Goal: Information Seeking & Learning: Learn about a topic

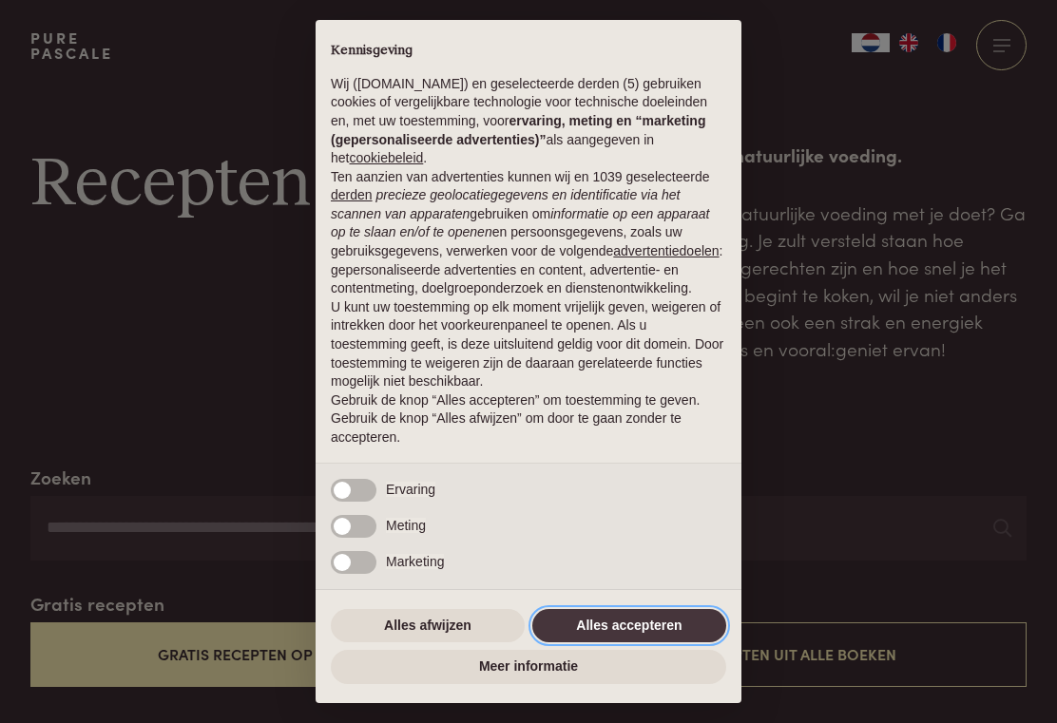
click at [614, 627] on button "Alles accepteren" at bounding box center [629, 626] width 194 height 34
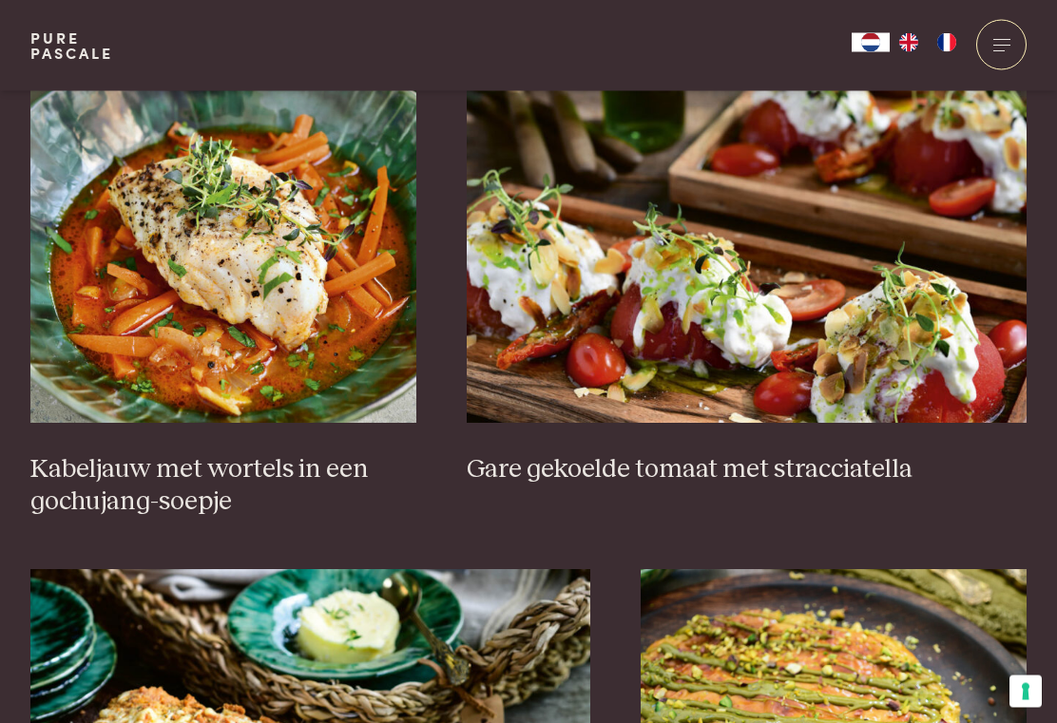
scroll to position [1290, 0]
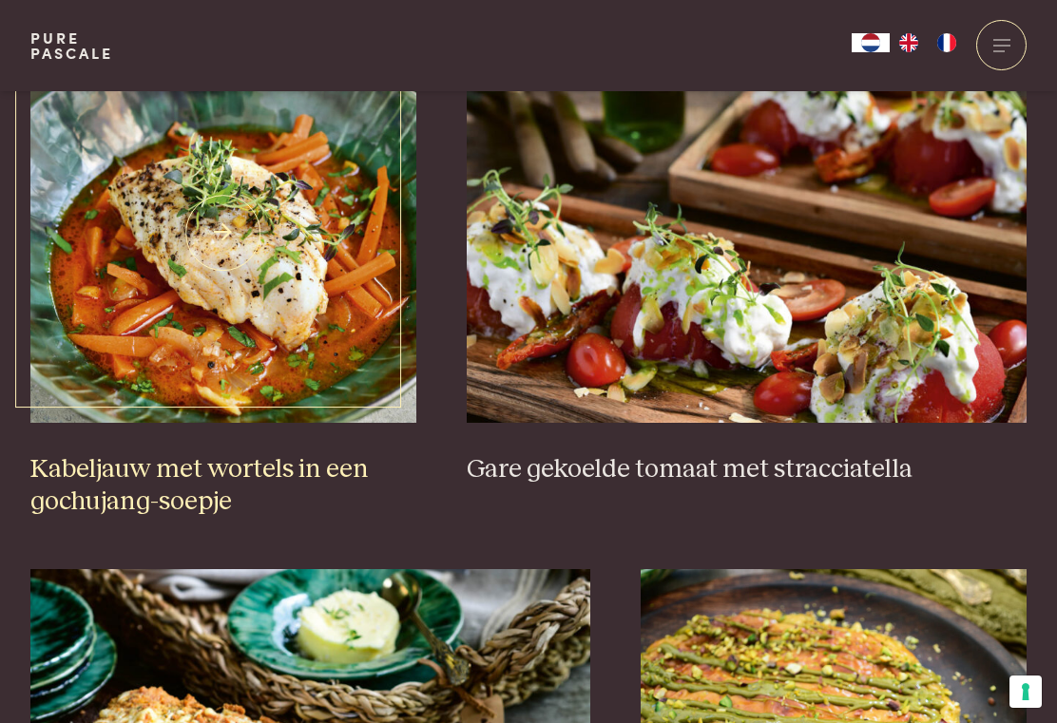
click at [264, 298] on img at bounding box center [223, 233] width 386 height 380
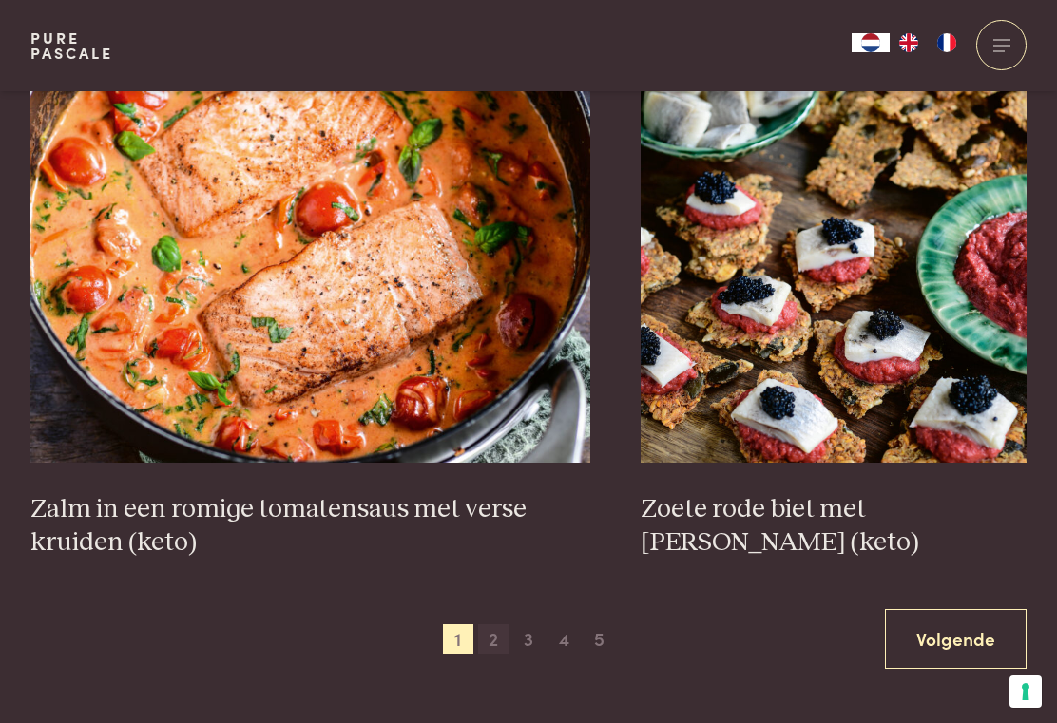
click at [488, 624] on span "2" at bounding box center [493, 639] width 30 height 30
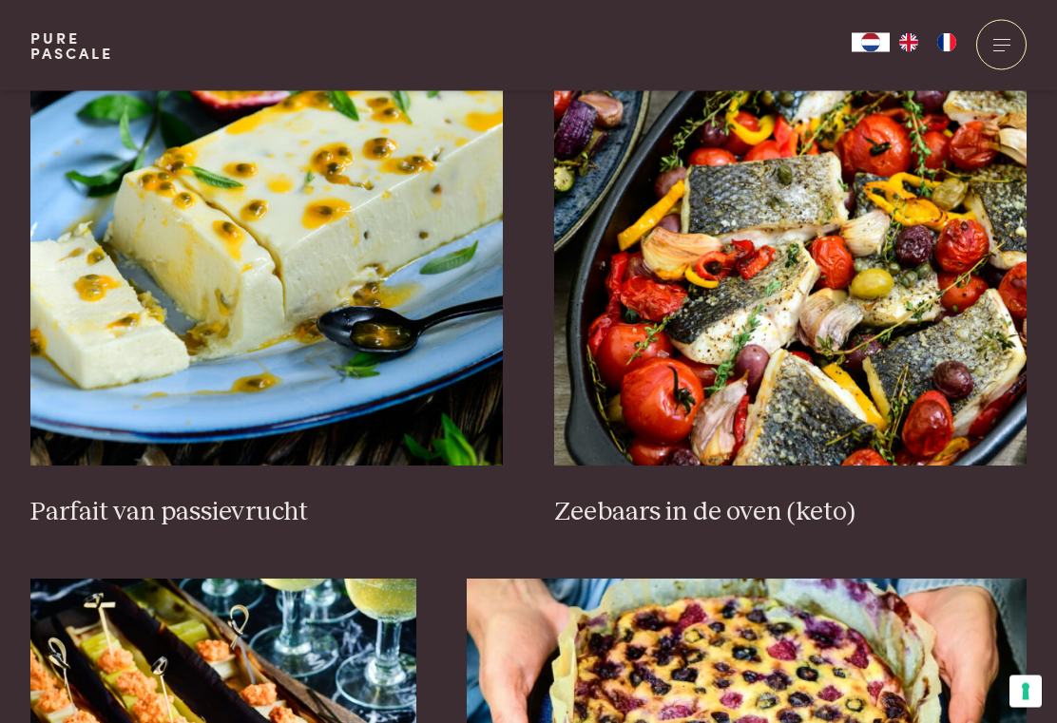
scroll to position [669, 0]
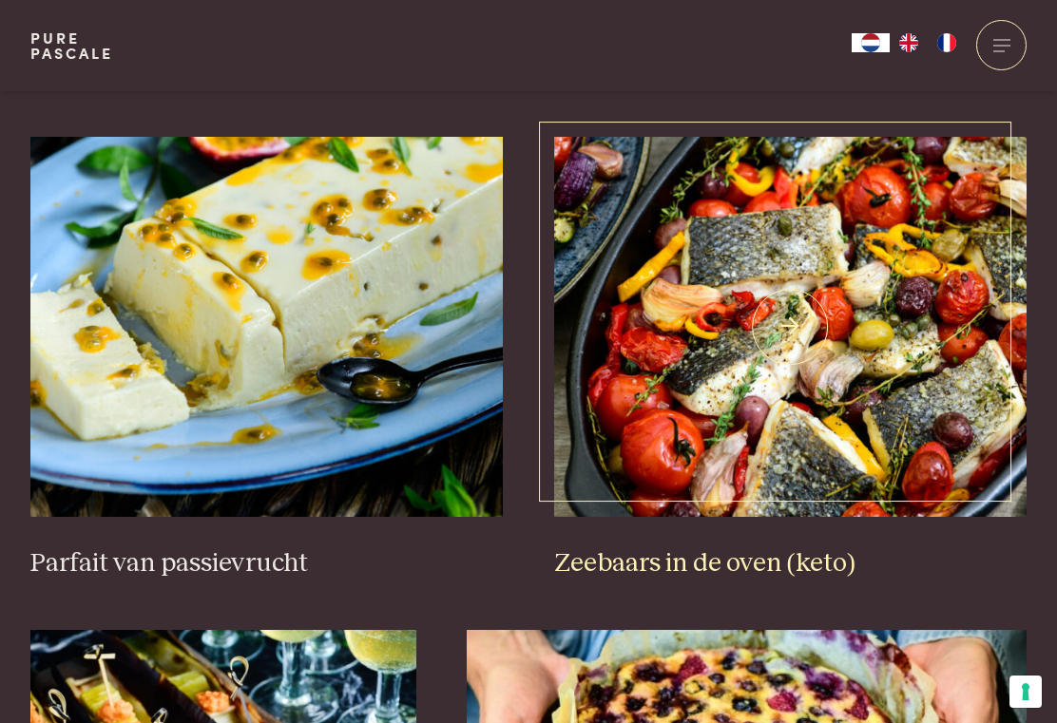
click at [819, 259] on img at bounding box center [790, 327] width 473 height 380
click at [830, 272] on img at bounding box center [790, 327] width 473 height 380
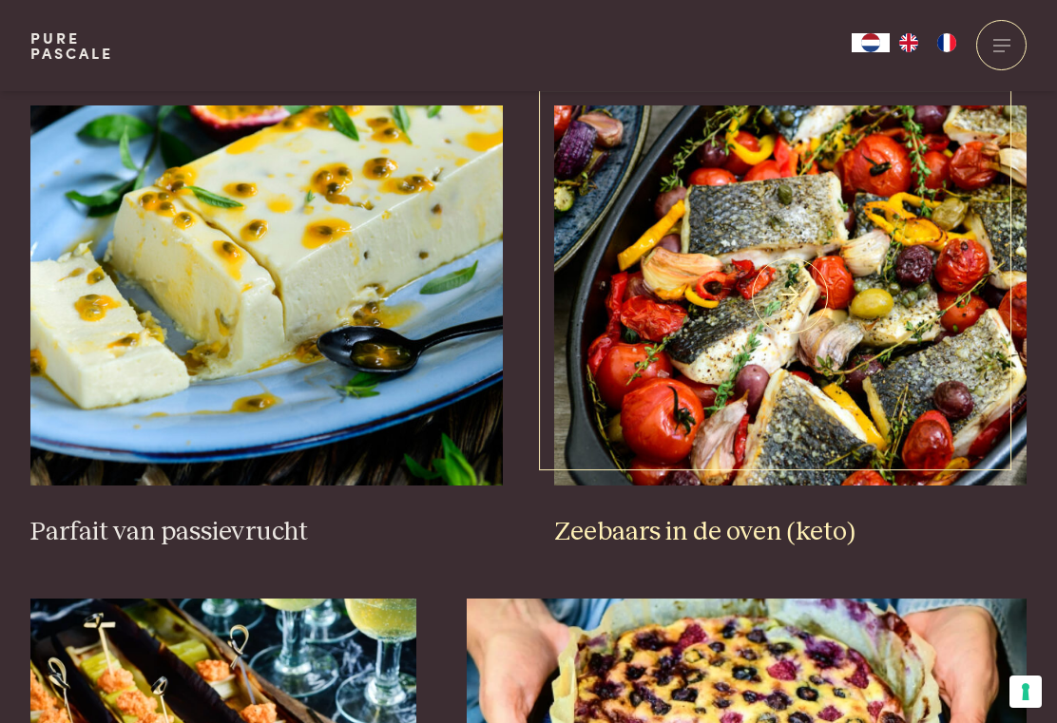
click at [721, 534] on h3 "Zeebaars in de oven (keto)" at bounding box center [790, 532] width 473 height 33
click at [787, 286] on img at bounding box center [790, 295] width 473 height 380
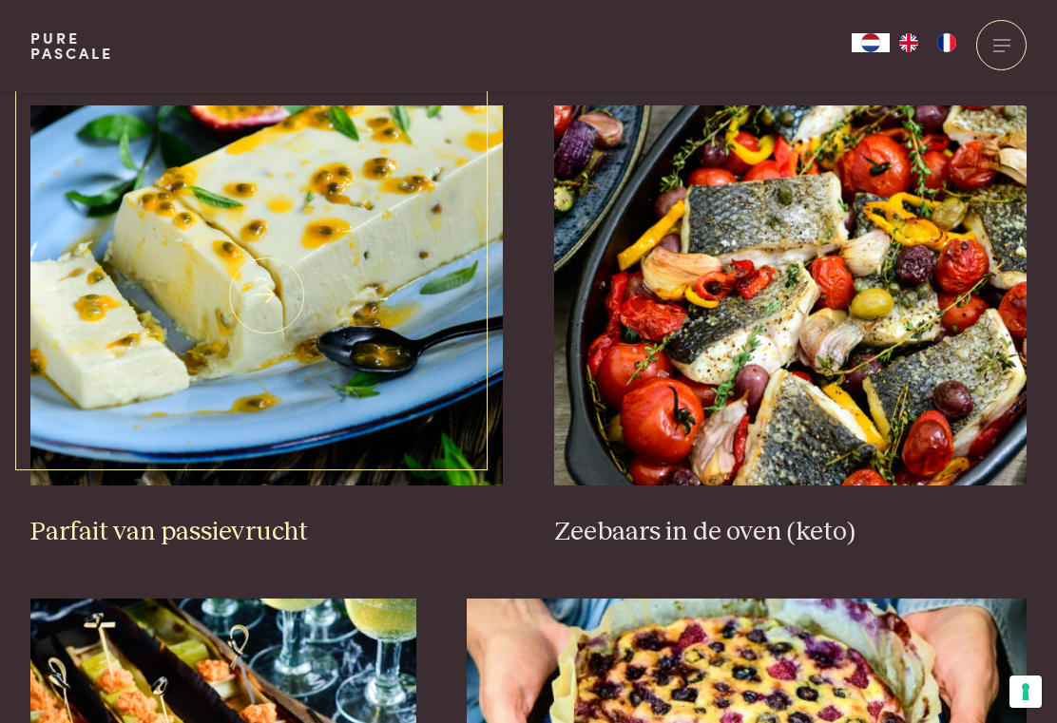
click at [412, 288] on img at bounding box center [266, 295] width 473 height 380
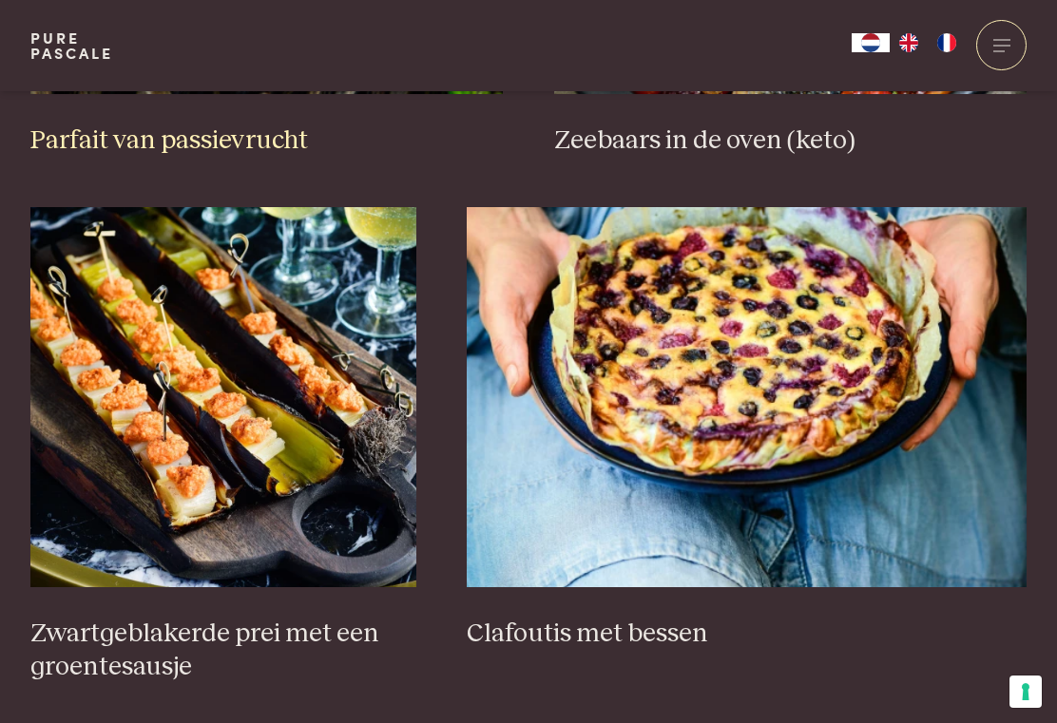
scroll to position [1096, 0]
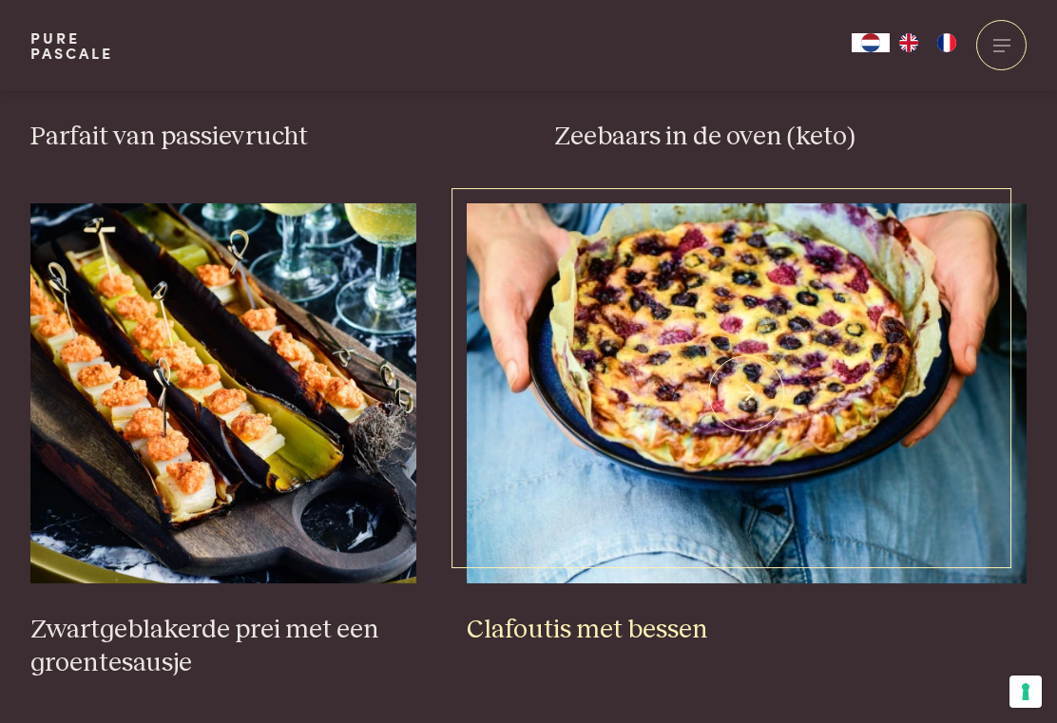
click at [874, 317] on img at bounding box center [747, 393] width 560 height 380
click at [738, 364] on img at bounding box center [747, 393] width 560 height 380
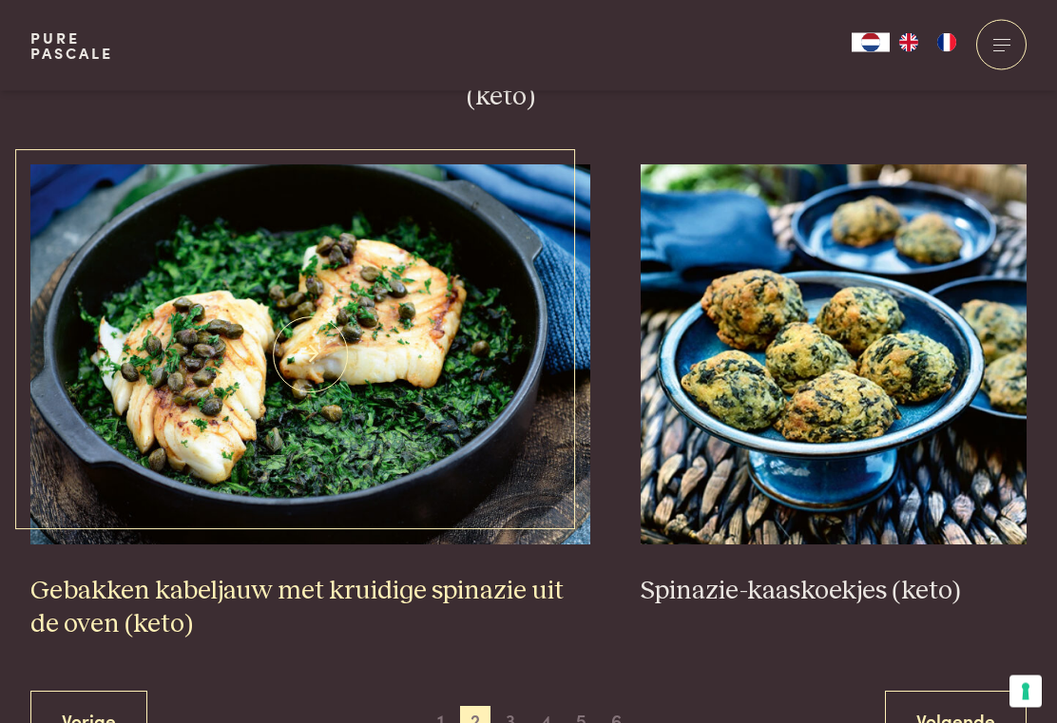
scroll to position [3209, 0]
click at [477, 426] on img at bounding box center [310, 354] width 560 height 380
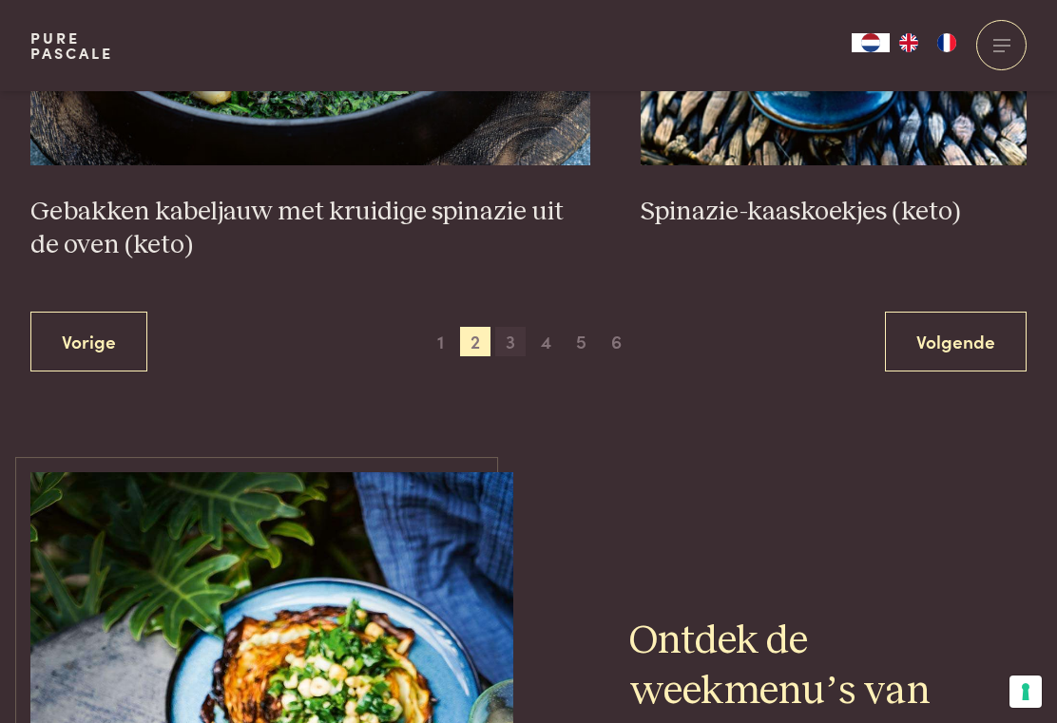
click at [509, 329] on span "3" at bounding box center [510, 342] width 30 height 30
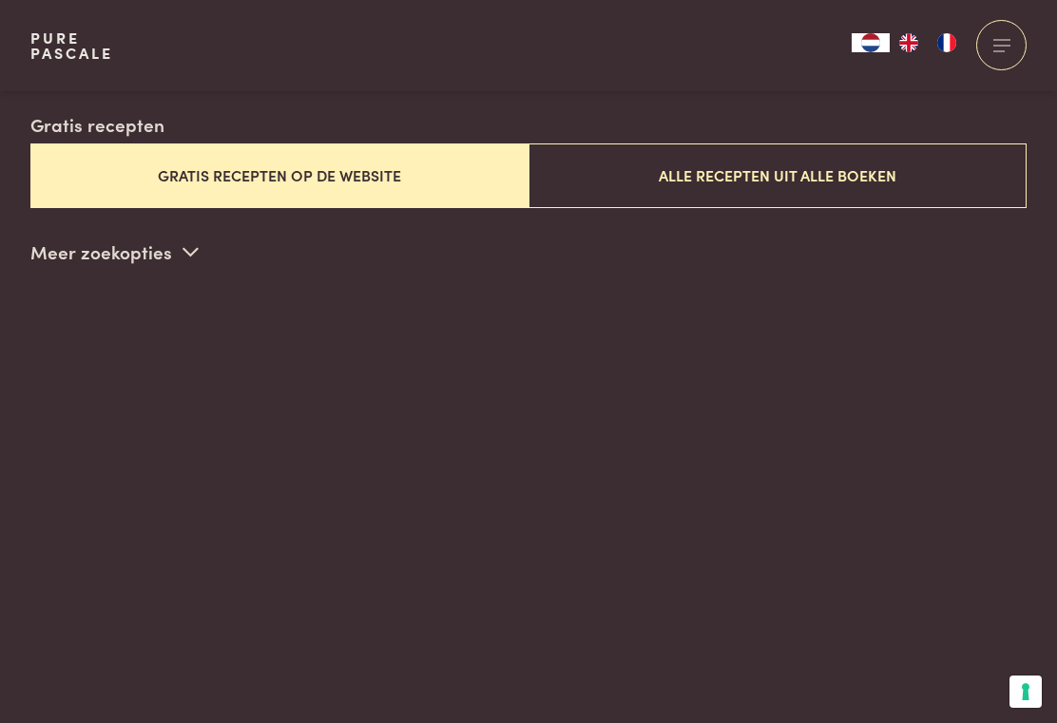
scroll to position [459, 0]
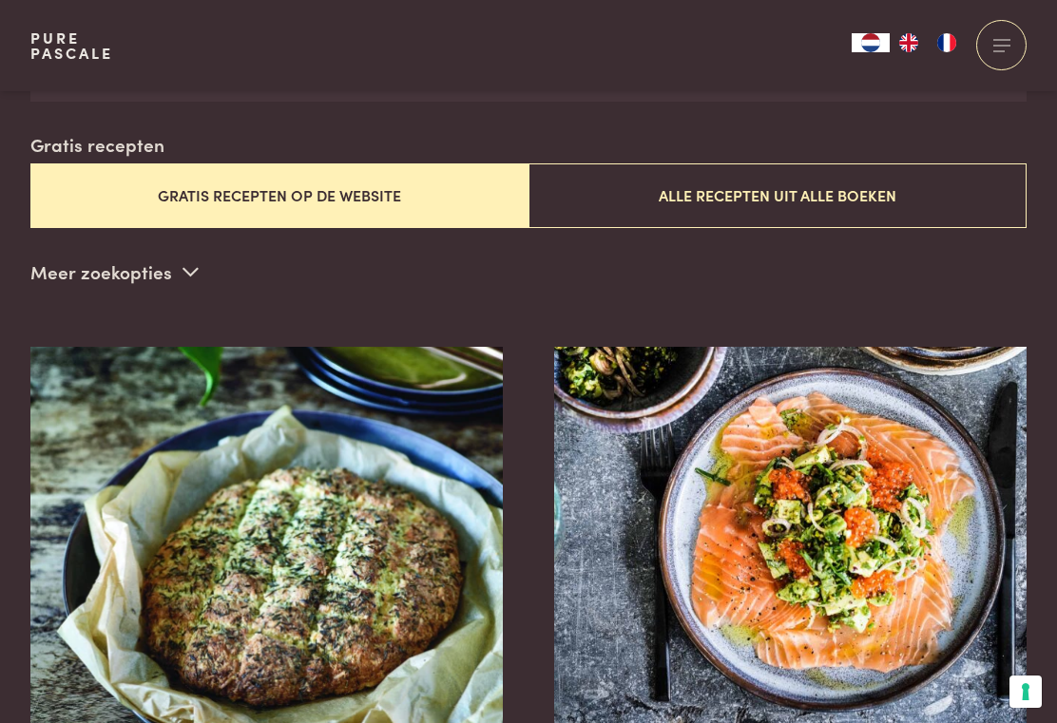
click at [659, 269] on div "Meer zoekopties Ingrediënt kaas zalm kip feta chocolade kabeljauw geitenkaas ha…" at bounding box center [528, 277] width 996 height 38
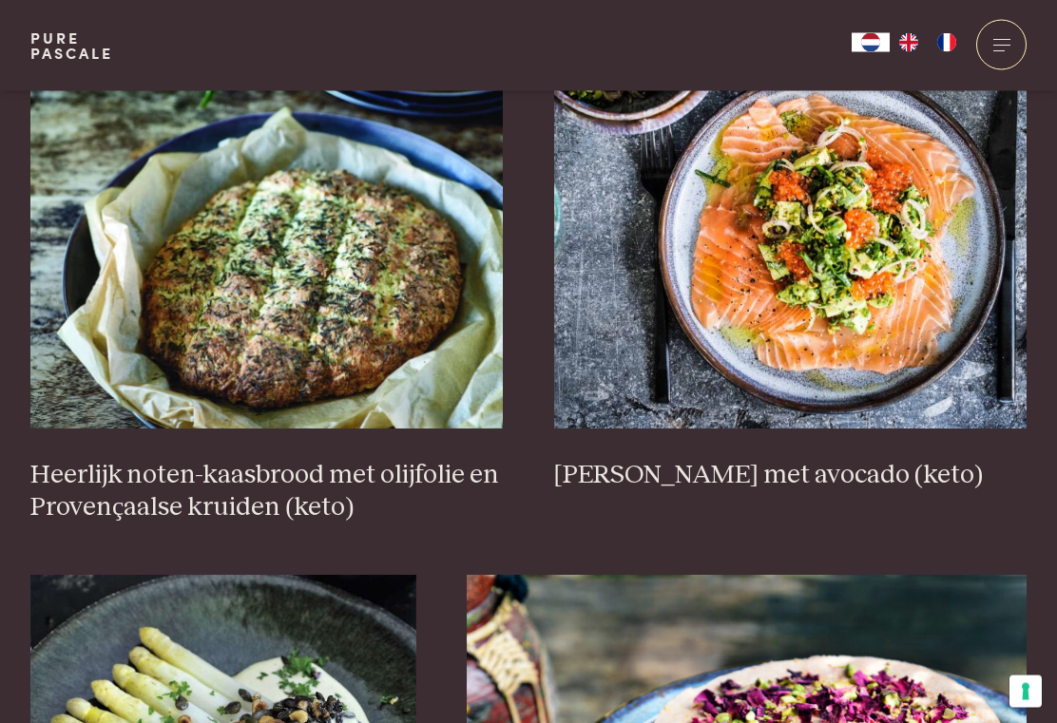
scroll to position [757, 0]
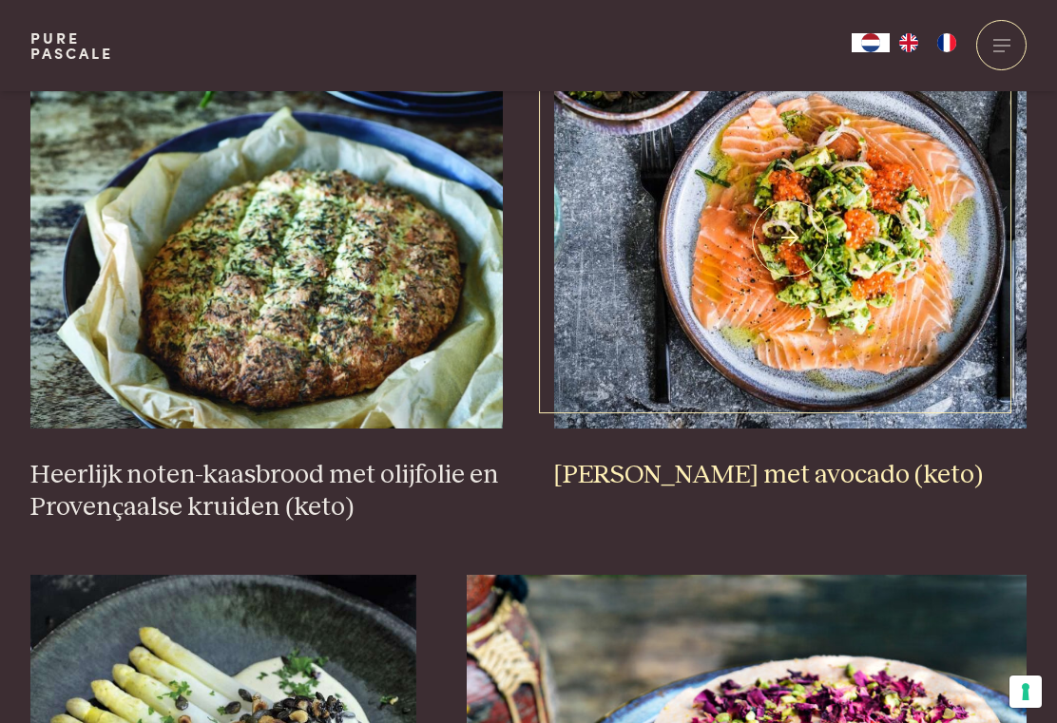
click at [874, 289] on img at bounding box center [790, 238] width 473 height 380
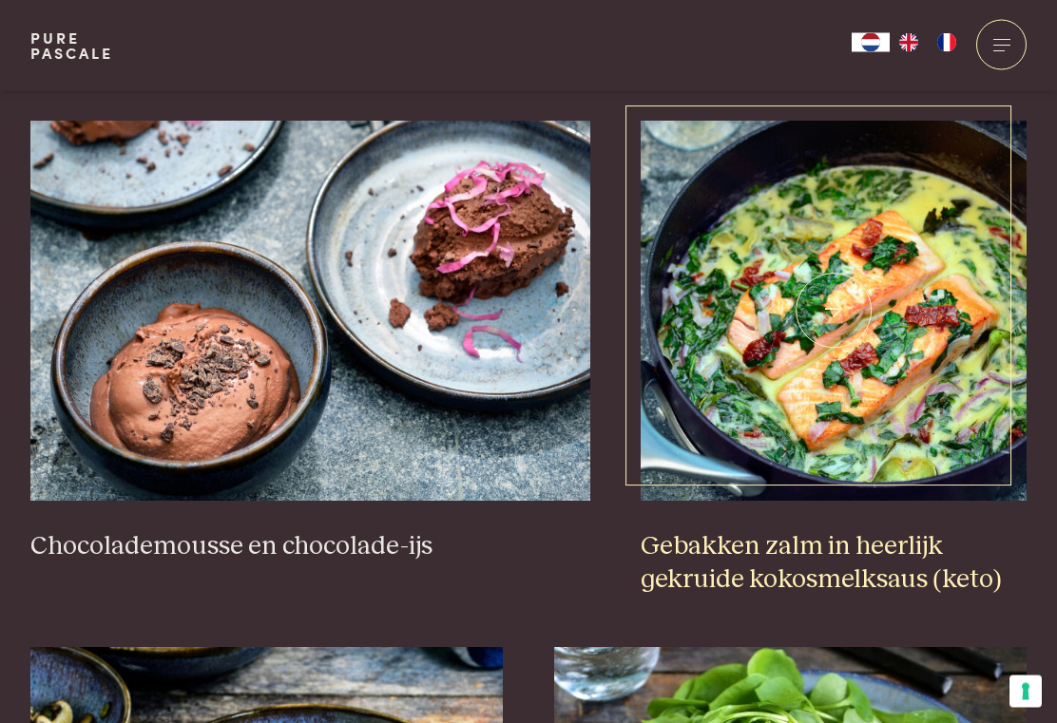
scroll to position [1772, 0]
click at [793, 539] on h3 "Gebakken zalm in heerlijk gekruide kokosmelksaus (keto)" at bounding box center [834, 563] width 386 height 66
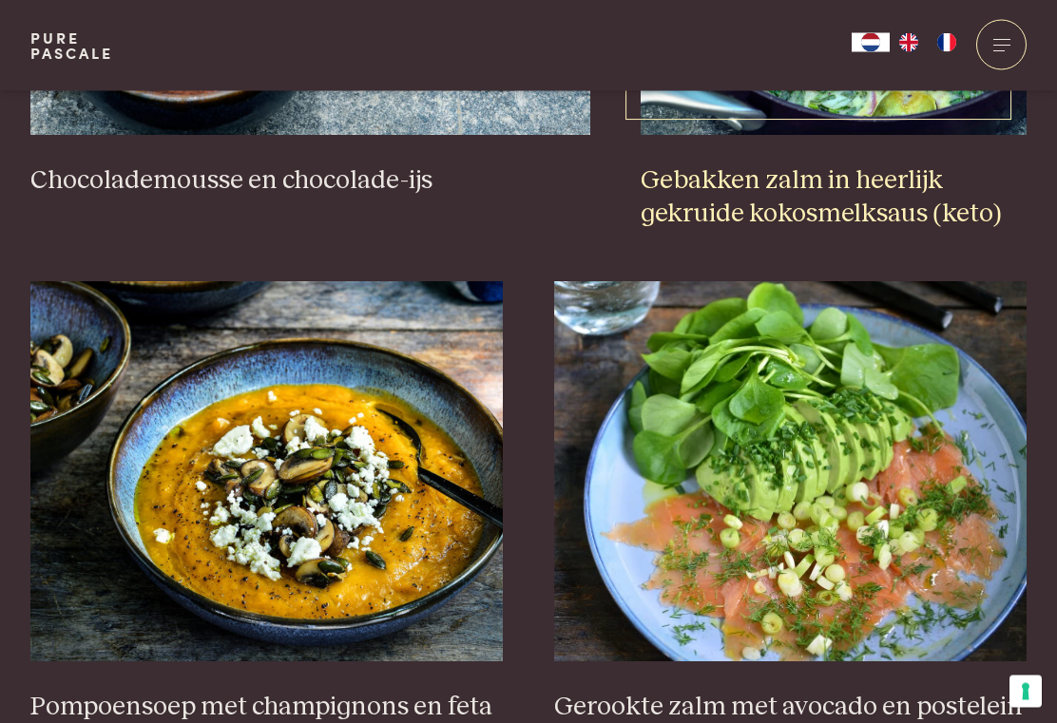
scroll to position [2245, 0]
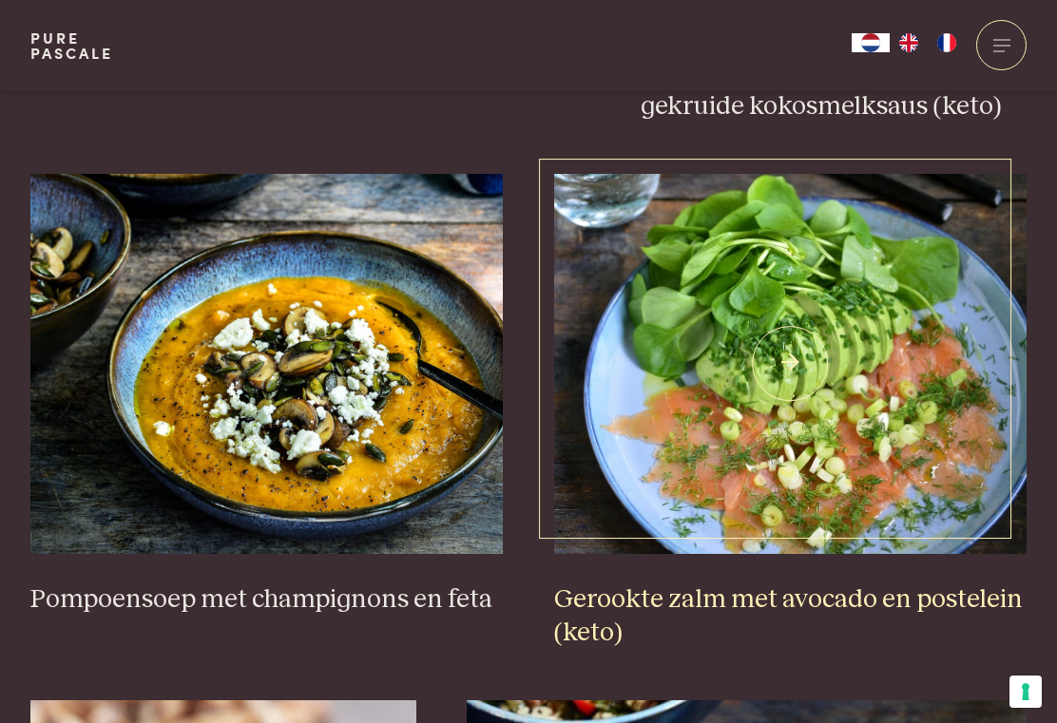
click at [871, 433] on img at bounding box center [790, 364] width 473 height 380
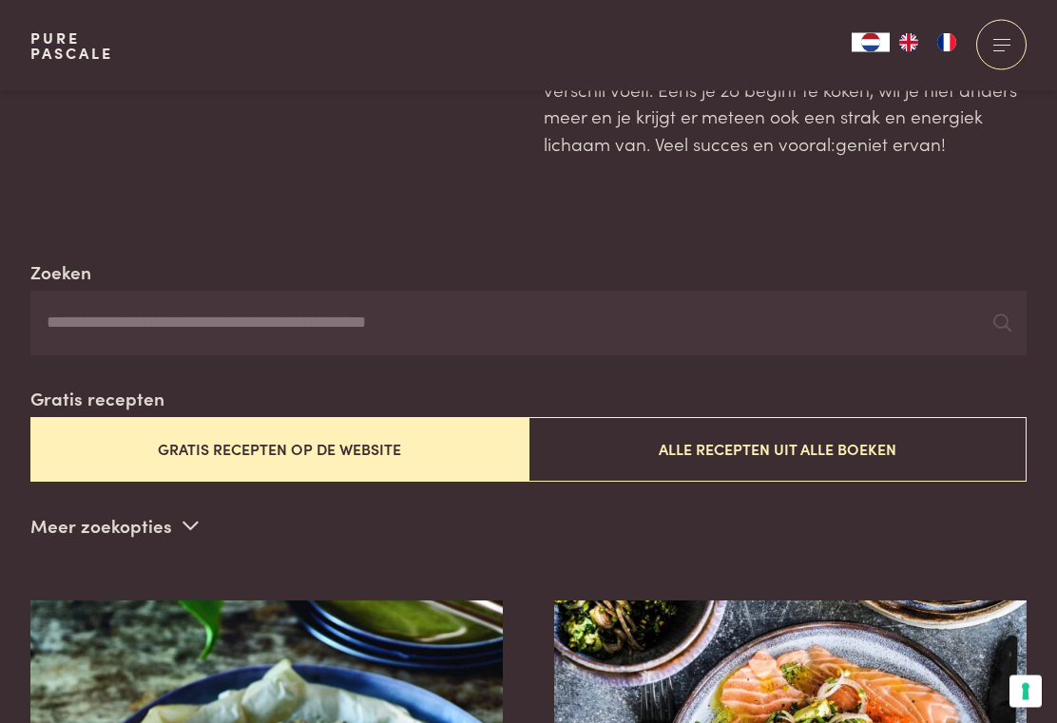
click at [431, 440] on button "Gratis recepten op de website" at bounding box center [279, 450] width 498 height 64
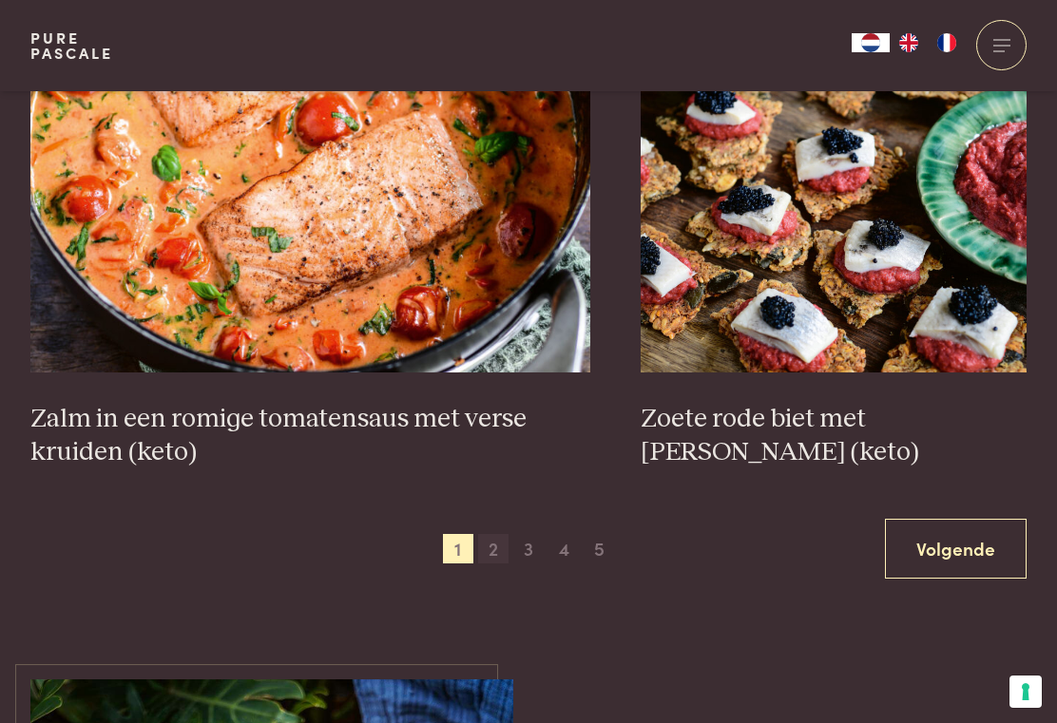
click at [490, 543] on span "2" at bounding box center [493, 549] width 30 height 30
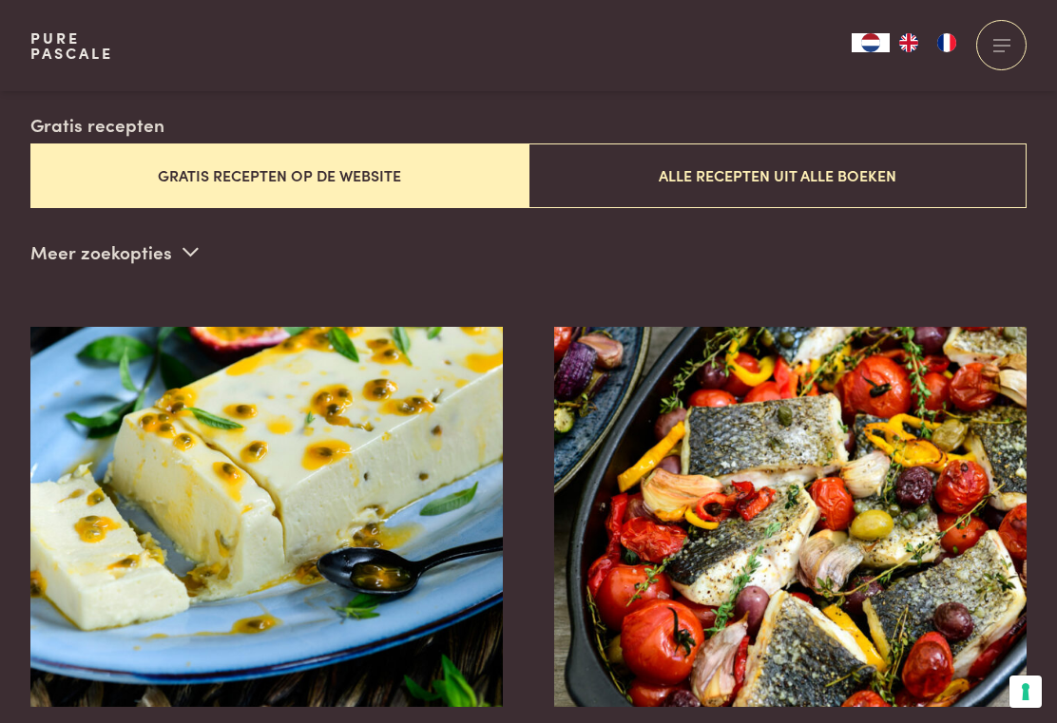
scroll to position [459, 0]
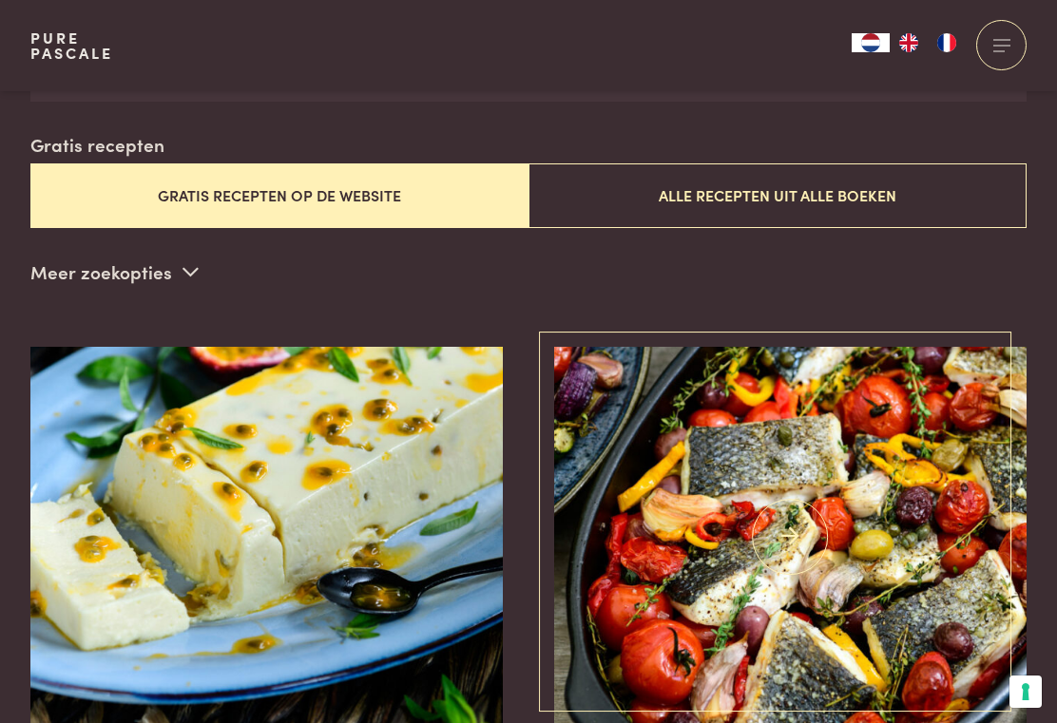
click at [810, 523] on img at bounding box center [790, 537] width 473 height 380
click at [779, 492] on img at bounding box center [790, 537] width 473 height 380
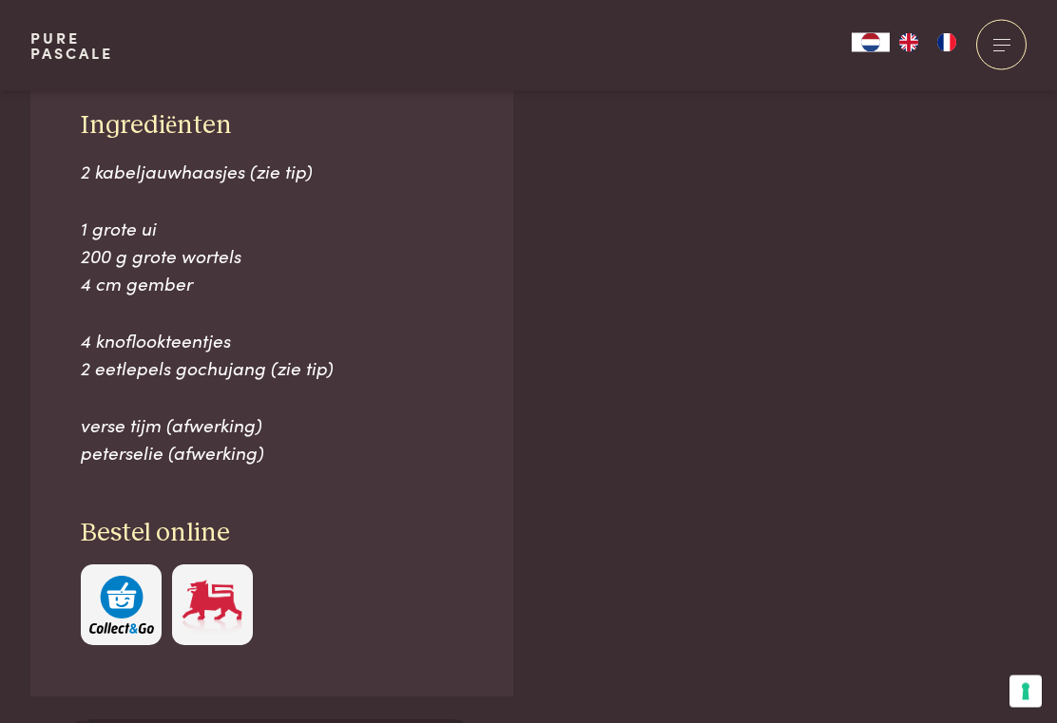
scroll to position [1290, 0]
click at [289, 358] on span "2 eetlepels gochujang (zie tip)" at bounding box center [207, 367] width 253 height 26
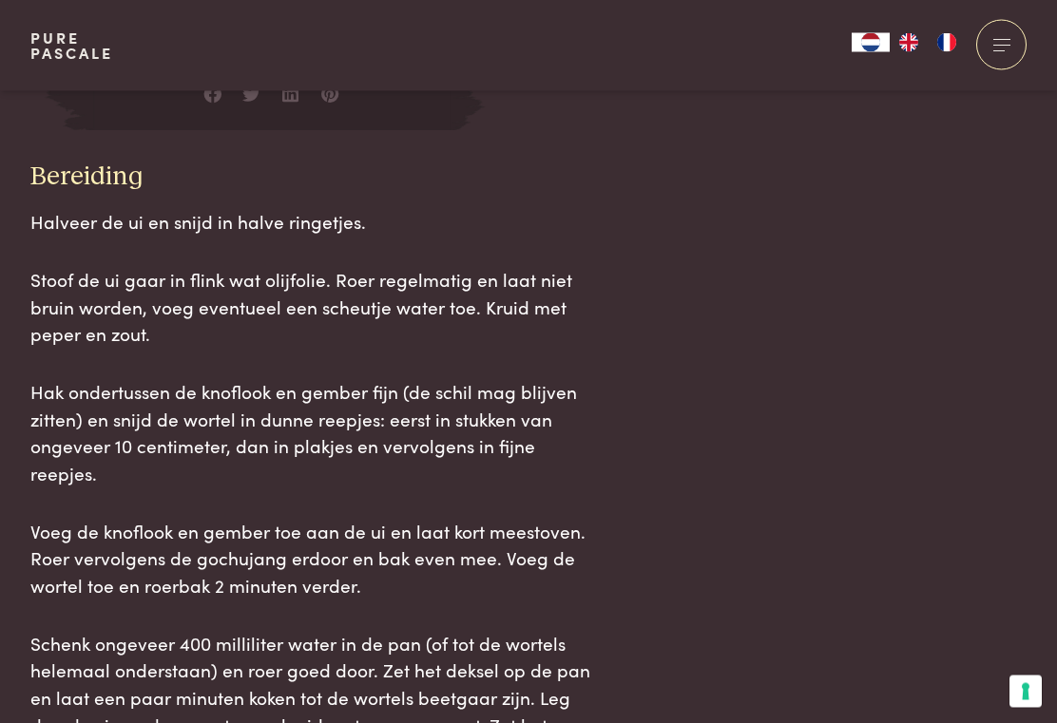
scroll to position [1985, 0]
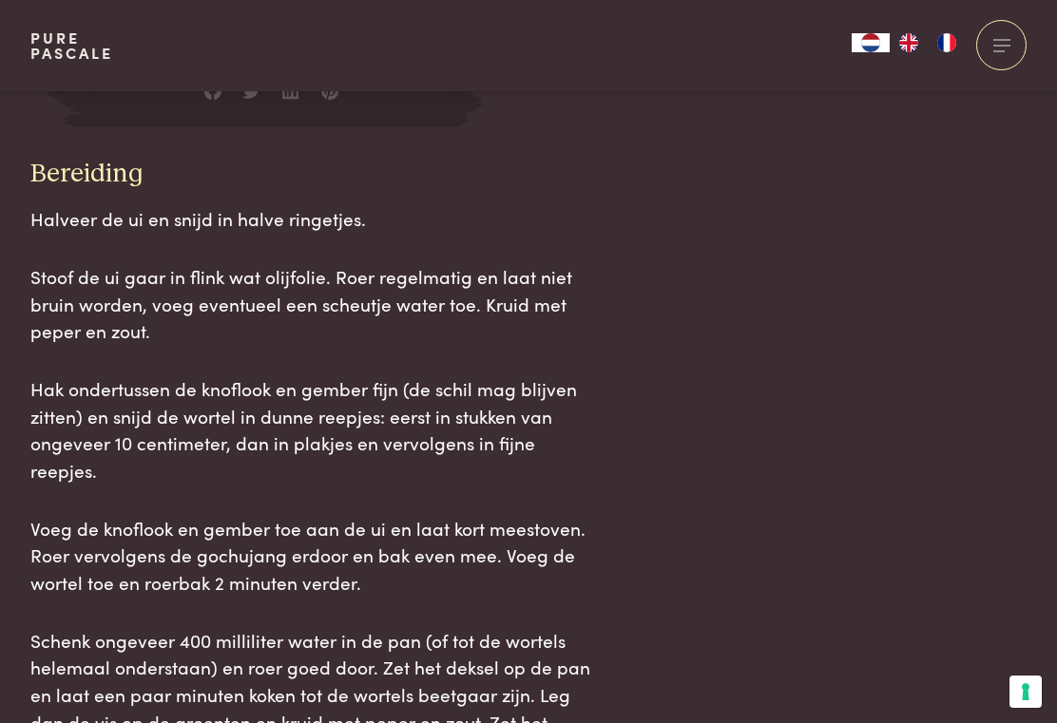
click at [674, 301] on div "Ingrediënten 2 kabeljauwhaasjes (zie tip) 1 grote ui 200 g grote wortels 4 cm g…" at bounding box center [528, 132] width 996 height 1541
click at [674, 187] on div "Ingrediënten 2 kabeljauwhaasjes (zie tip) 1 grote ui 200 g grote wortels 4 cm g…" at bounding box center [528, 132] width 996 height 1541
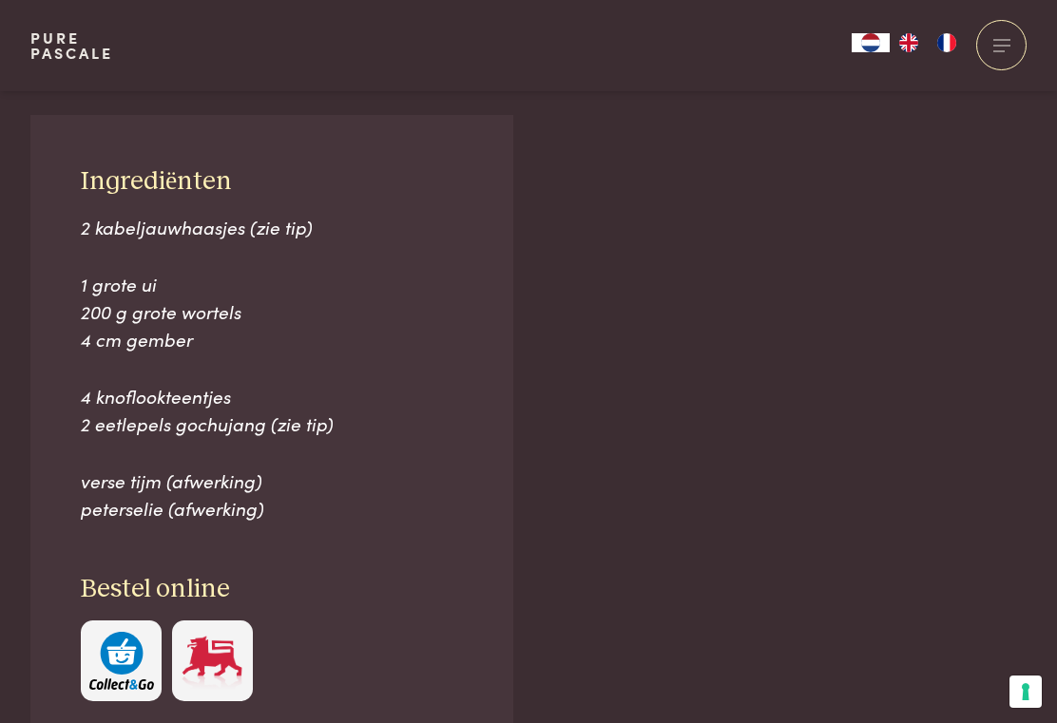
scroll to position [1232, 0]
click at [287, 413] on span "2 eetlepels gochujang (zie tip)" at bounding box center [207, 425] width 253 height 26
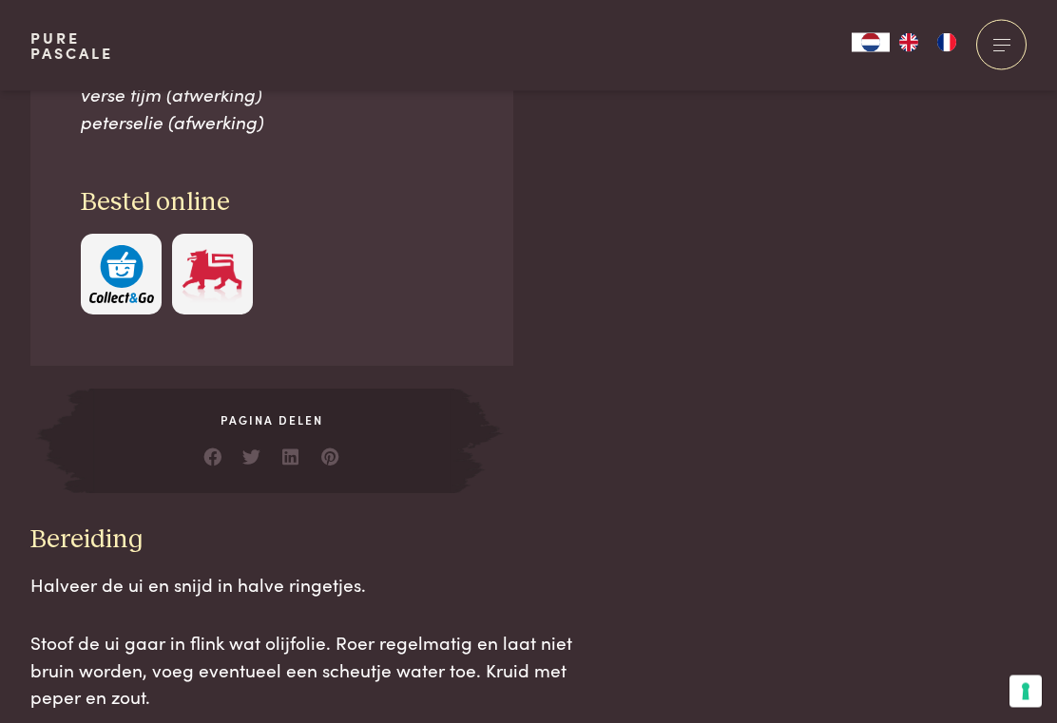
scroll to position [1588, 0]
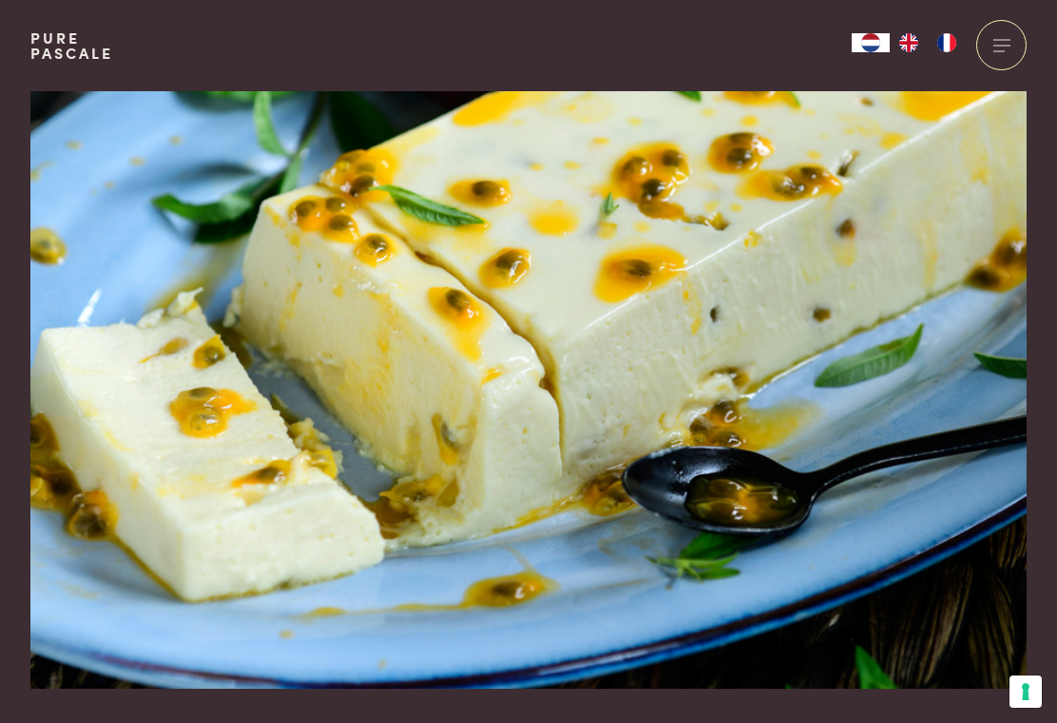
click at [888, 293] on img at bounding box center [528, 390] width 996 height 598
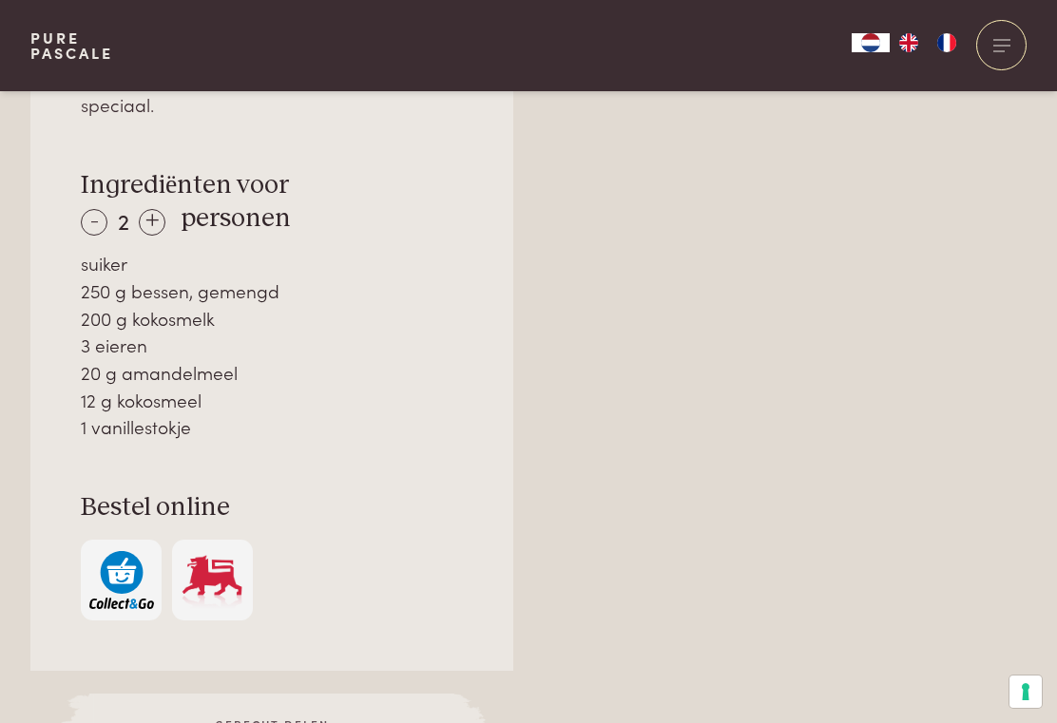
scroll to position [1312, 0]
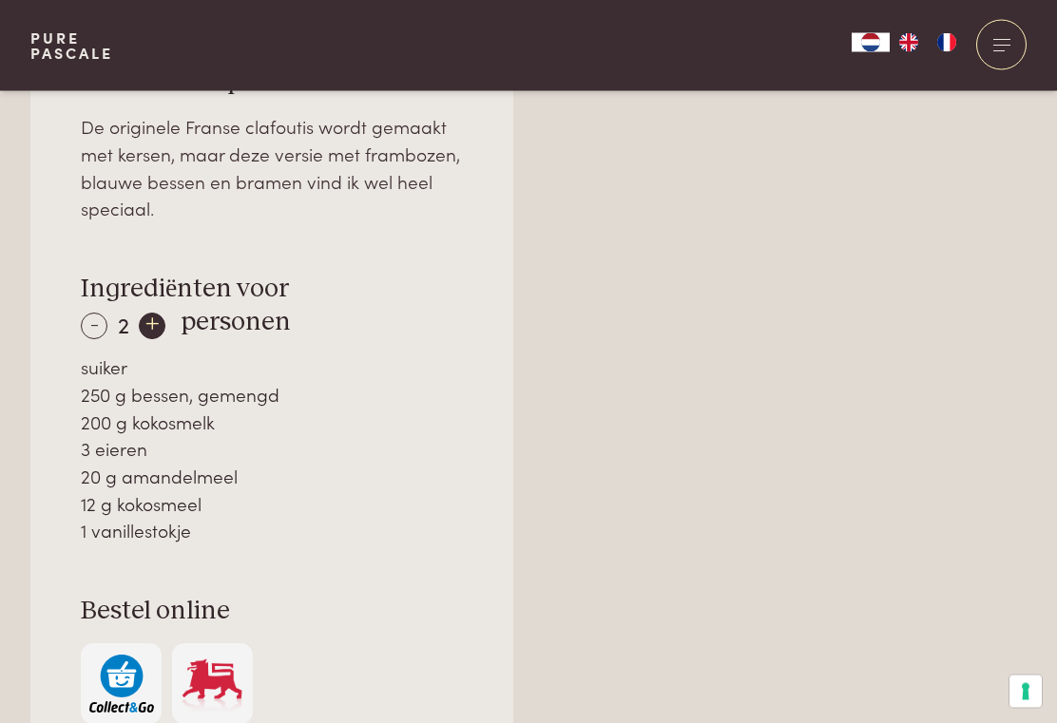
click at [154, 325] on div "+" at bounding box center [152, 327] width 27 height 27
click at [153, 322] on div "+" at bounding box center [152, 326] width 27 height 27
click at [153, 317] on div "+" at bounding box center [153, 326] width 27 height 27
click at [155, 321] on div "+" at bounding box center [153, 326] width 27 height 27
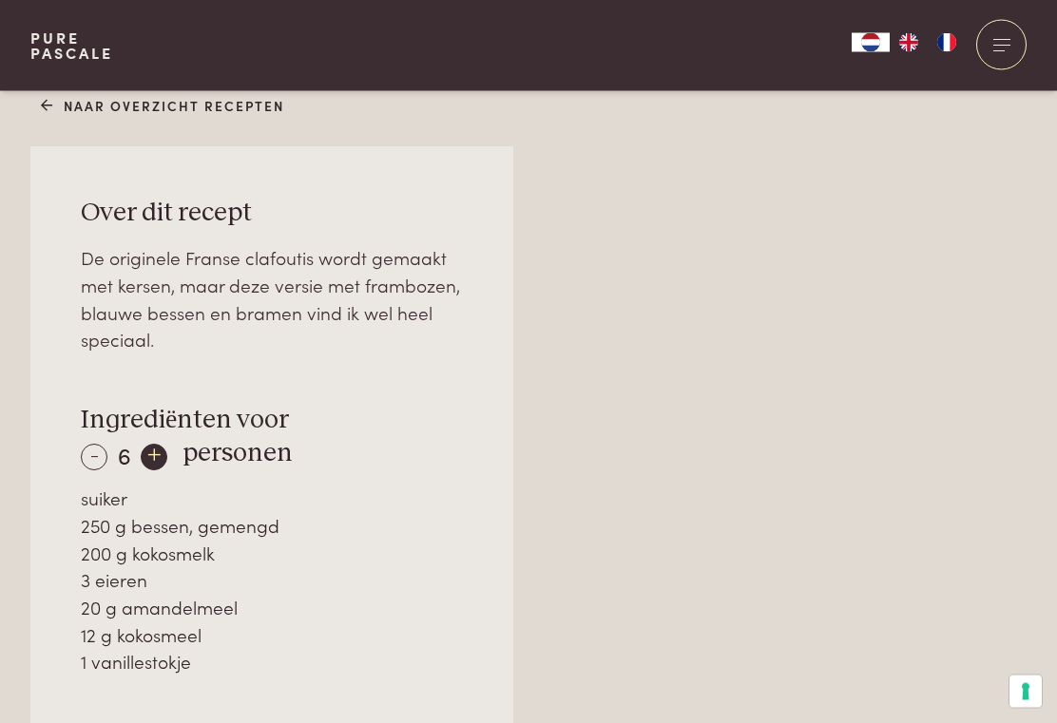
scroll to position [1151, 0]
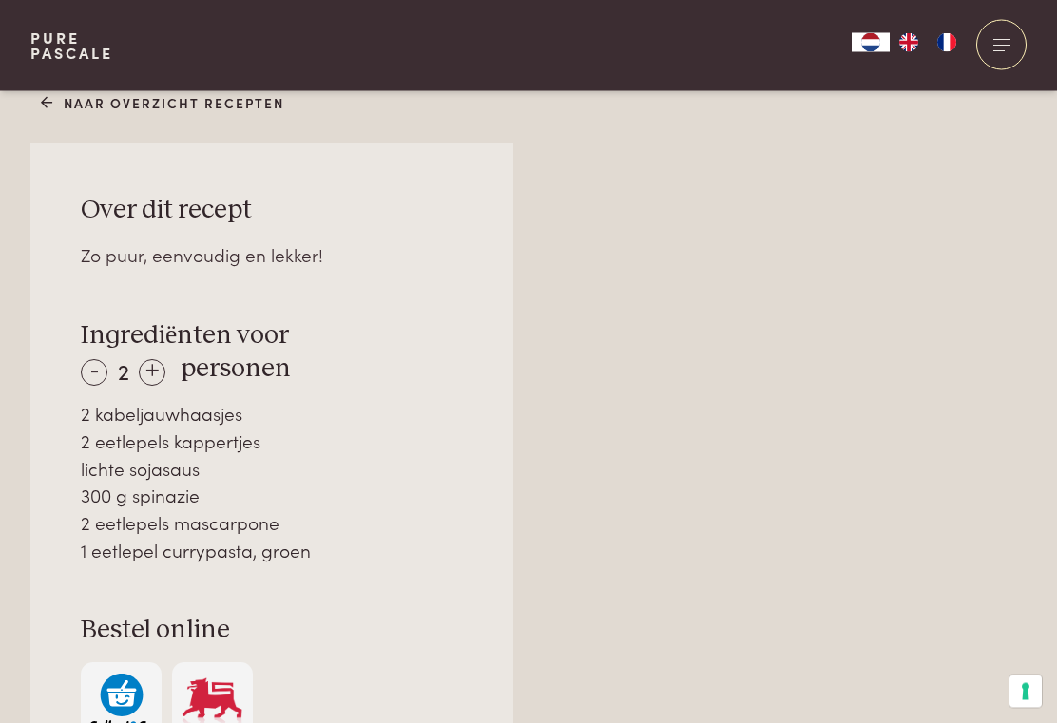
scroll to position [1185, 0]
click at [149, 373] on div "+" at bounding box center [152, 371] width 27 height 27
click at [159, 365] on div "+" at bounding box center [152, 371] width 27 height 27
click at [152, 364] on div "+" at bounding box center [153, 371] width 27 height 27
click at [155, 364] on div "+" at bounding box center [153, 371] width 27 height 27
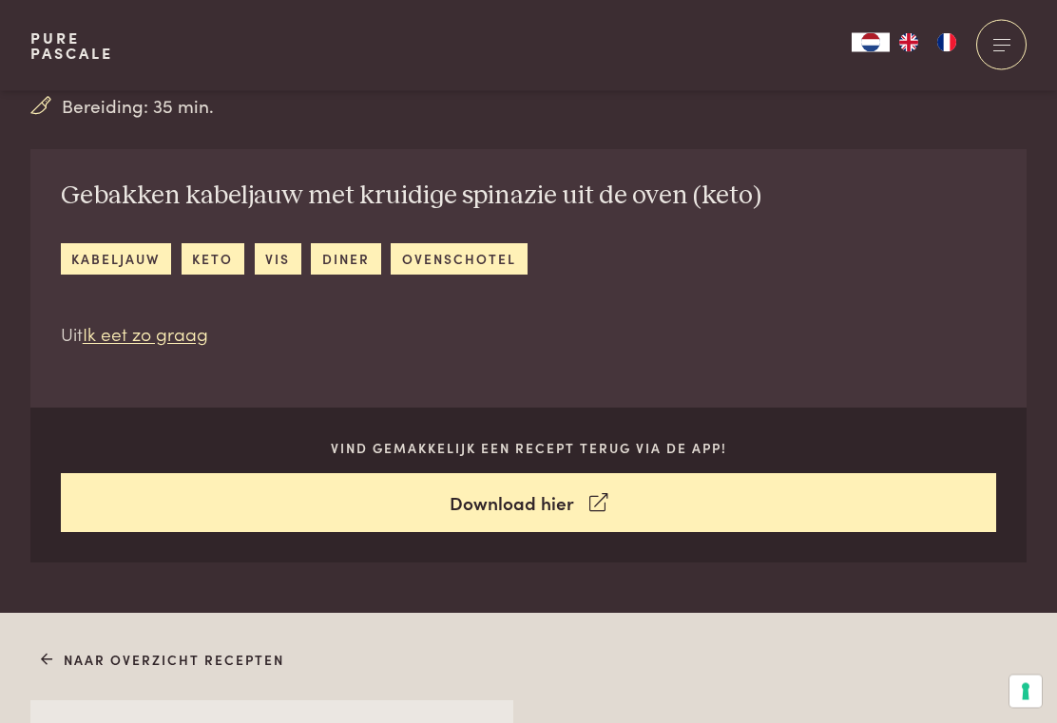
scroll to position [584, 0]
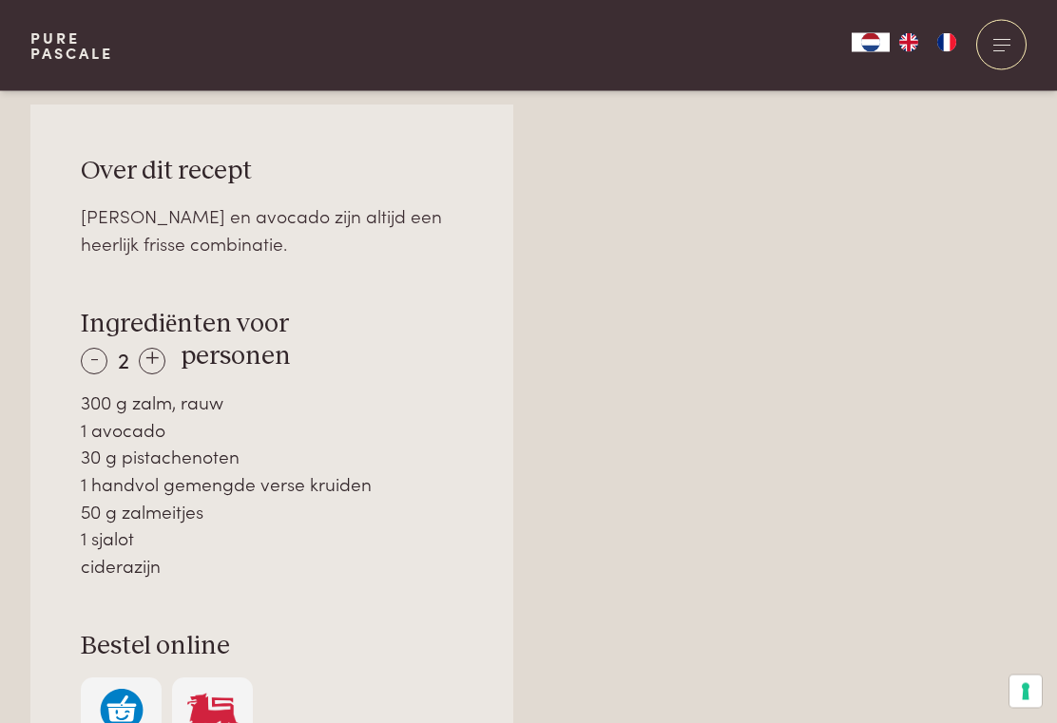
scroll to position [1261, 0]
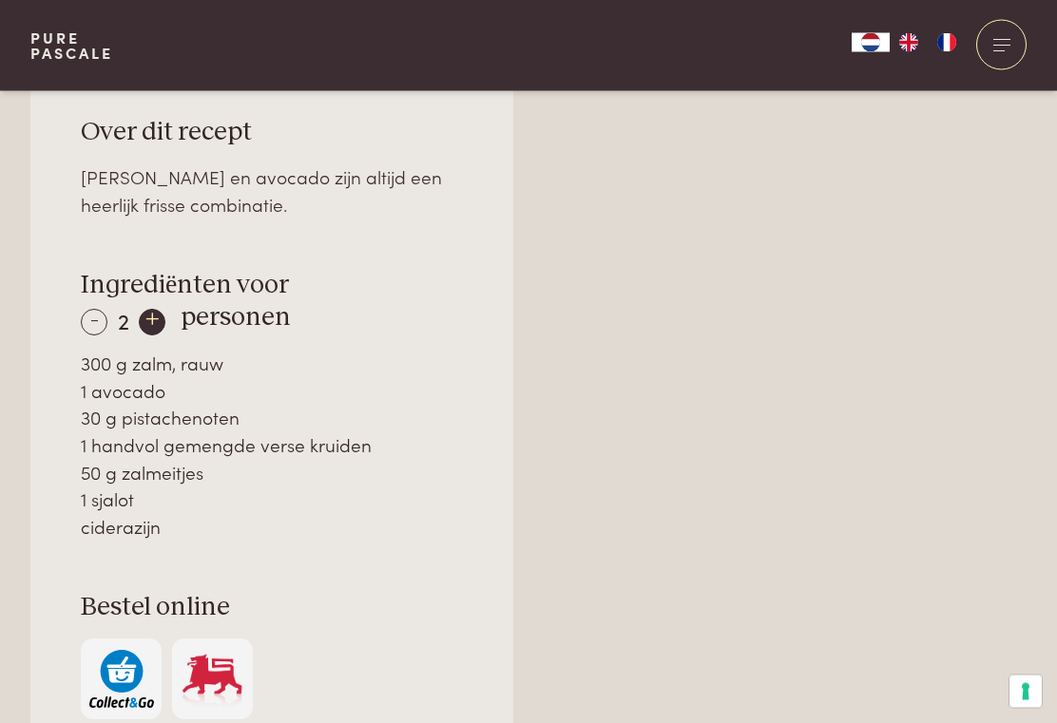
click at [156, 310] on div "+" at bounding box center [152, 323] width 27 height 27
click at [147, 320] on div "+" at bounding box center [152, 322] width 27 height 27
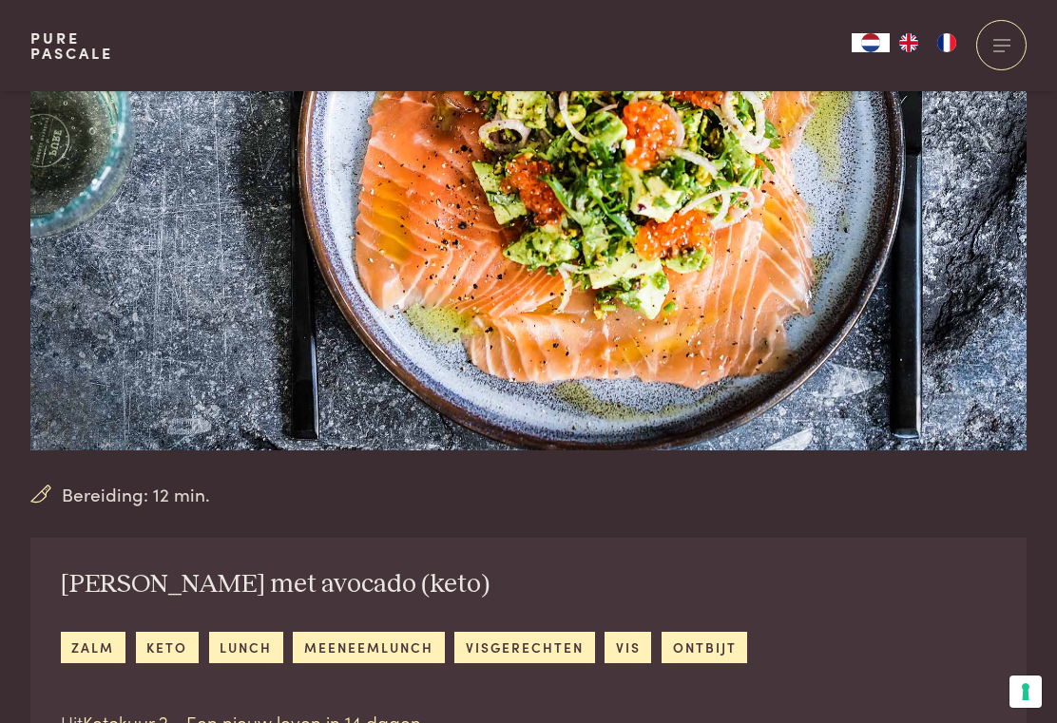
scroll to position [217, 0]
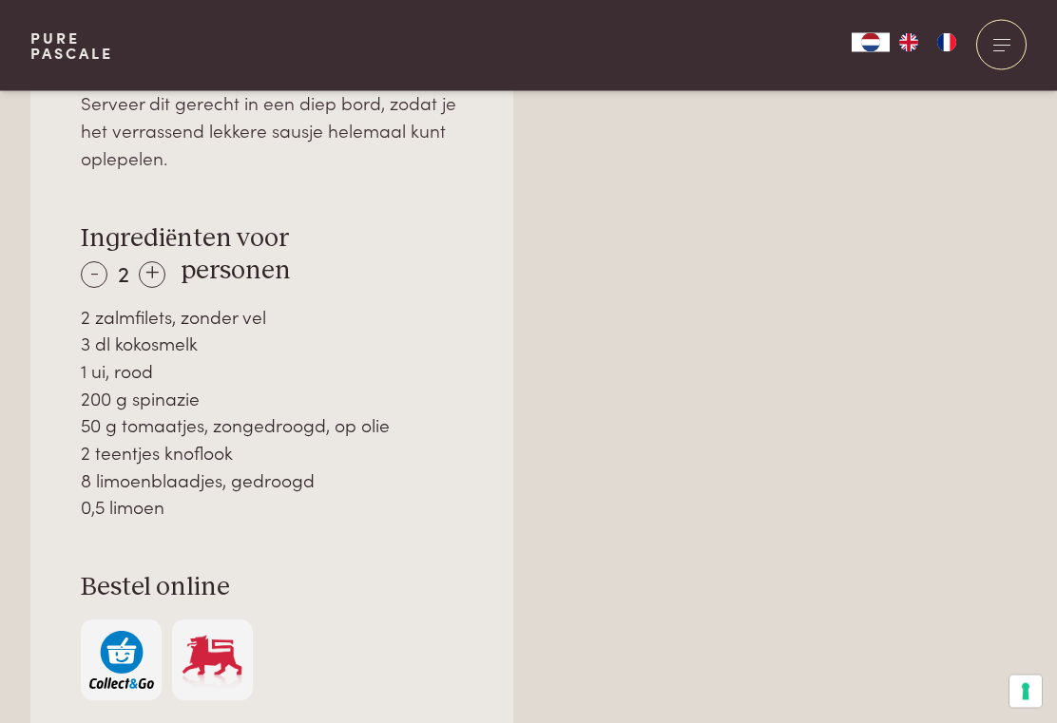
scroll to position [1337, 0]
click at [153, 267] on div "+" at bounding box center [152, 273] width 27 height 27
click at [157, 266] on div "+" at bounding box center [152, 273] width 27 height 27
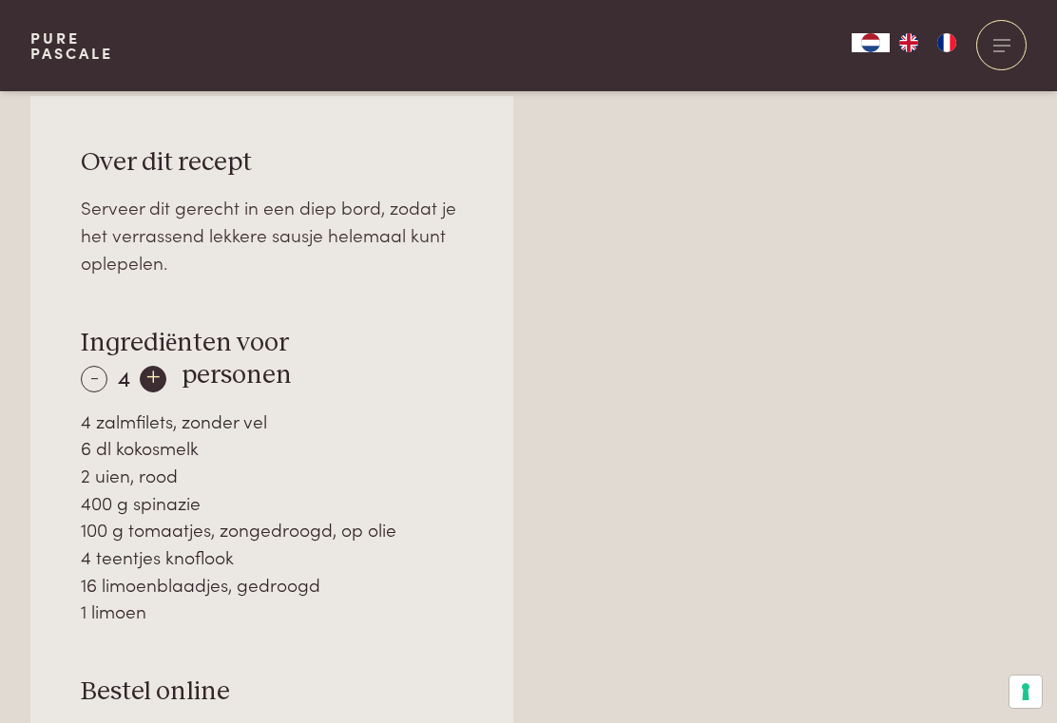
scroll to position [1166, 0]
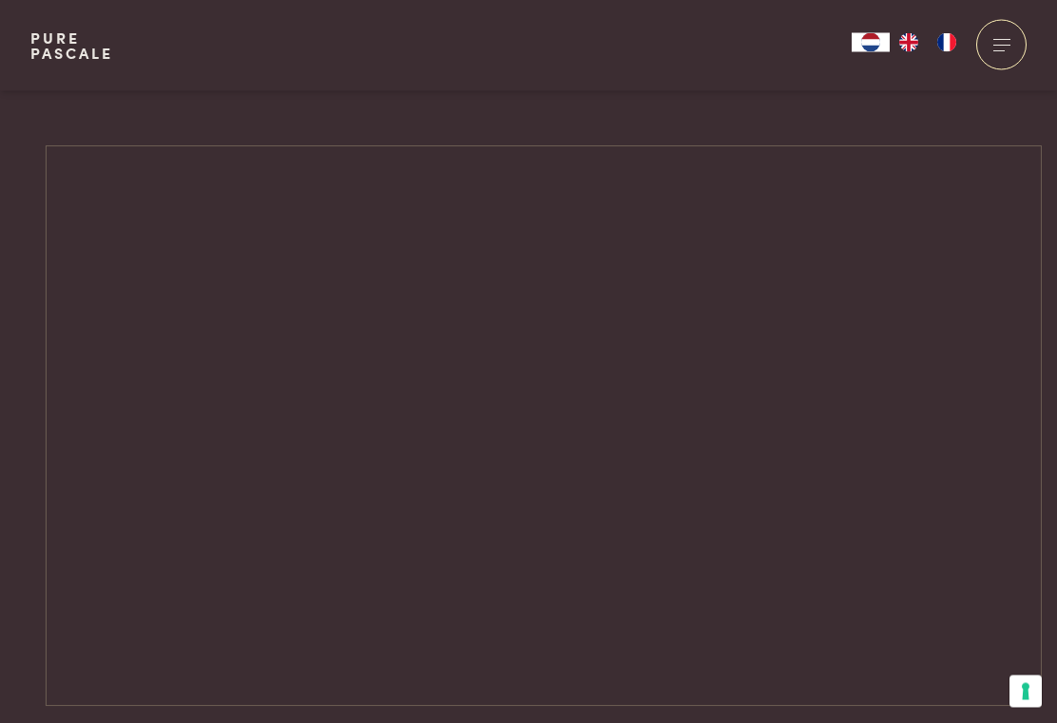
scroll to position [2859, 0]
